Goal: Navigation & Orientation: Find specific page/section

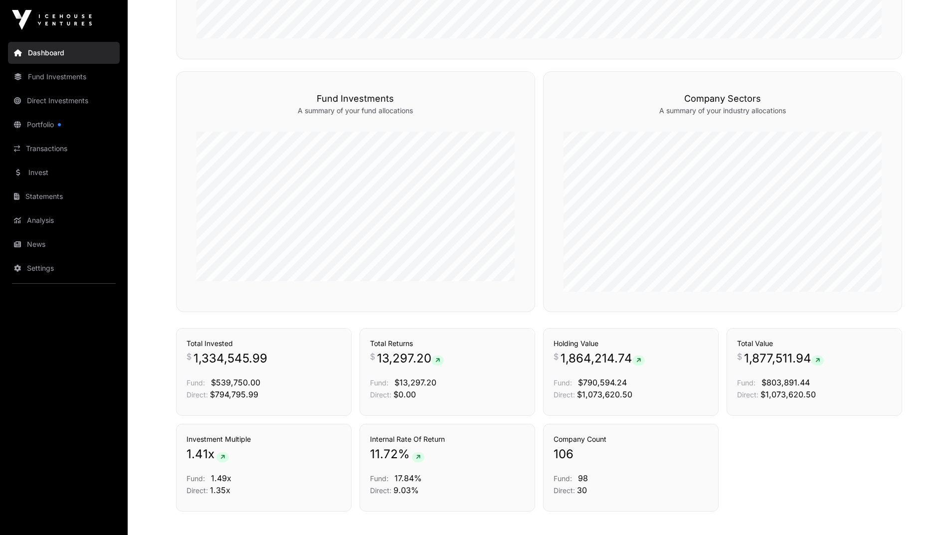
scroll to position [549, 0]
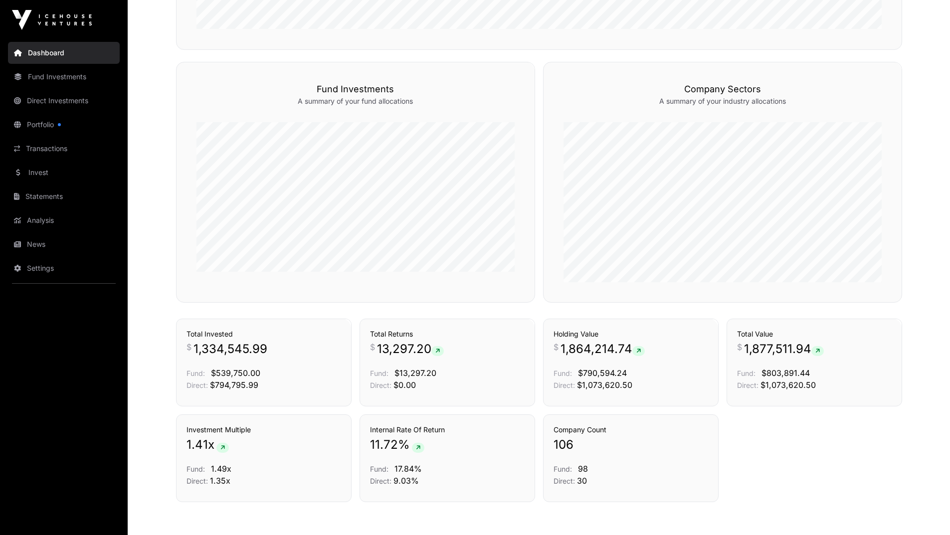
click at [52, 145] on link "Transactions" at bounding box center [64, 149] width 112 height 22
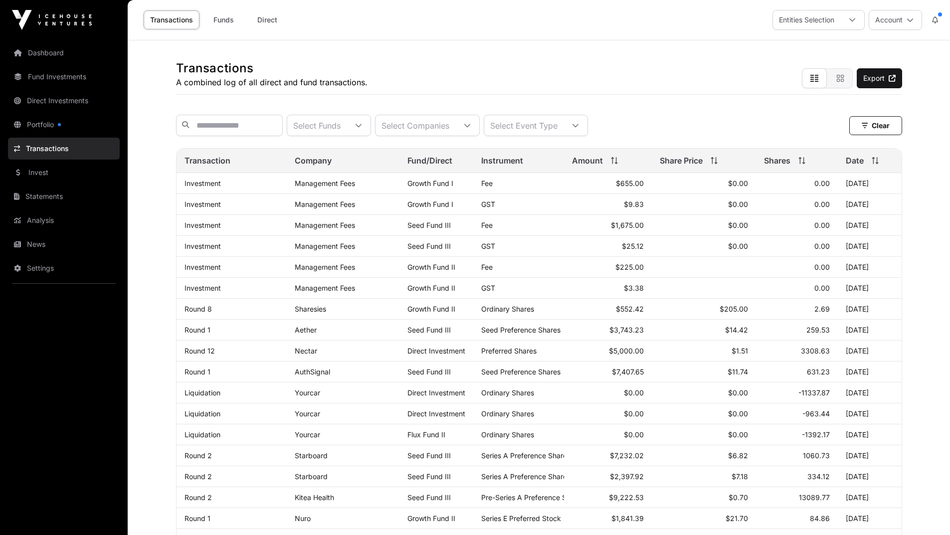
click at [48, 127] on link "Portfolio" at bounding box center [64, 125] width 112 height 22
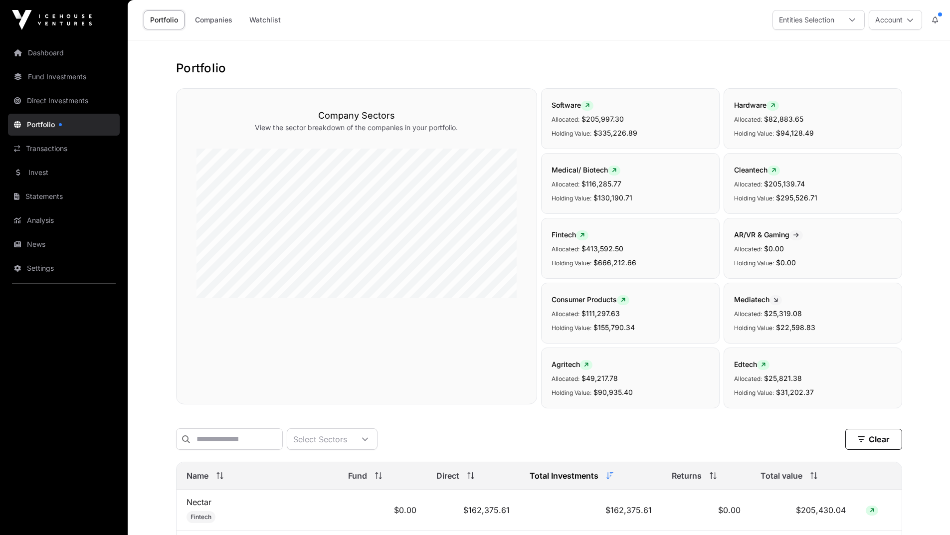
click at [200, 27] on link "Companies" at bounding box center [214, 19] width 50 height 19
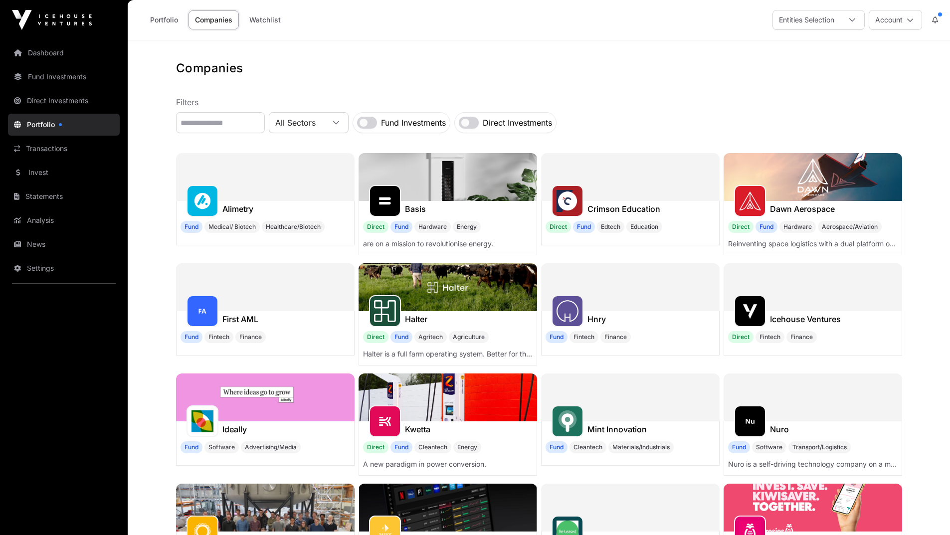
click at [155, 23] on link "Portfolio" at bounding box center [164, 19] width 41 height 19
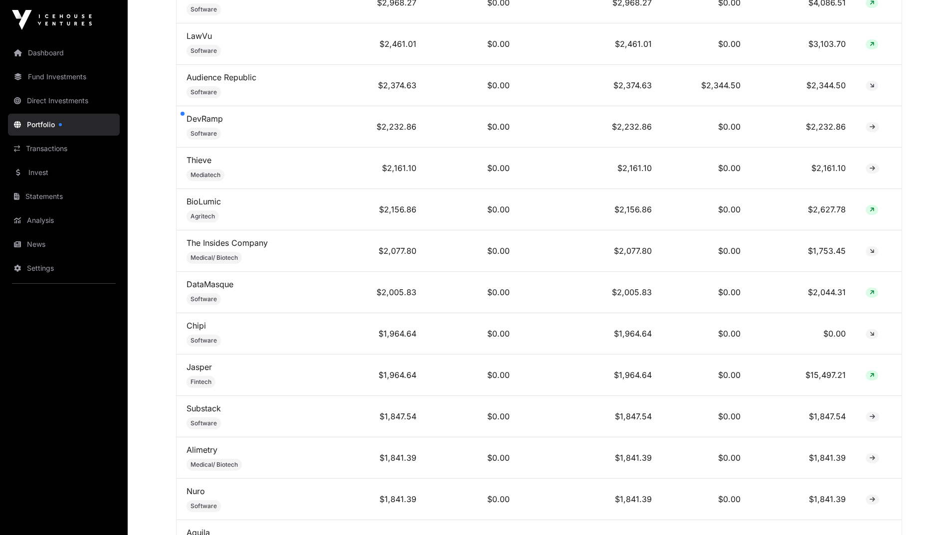
scroll to position [3042, 0]
